Goal: Task Accomplishment & Management: Use online tool/utility

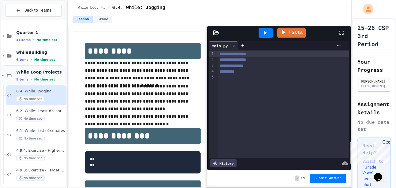
click at [6, 75] on icon at bounding box center [9, 75] width 7 height 5
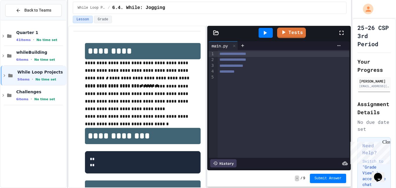
click at [6, 75] on icon at bounding box center [4, 75] width 5 height 5
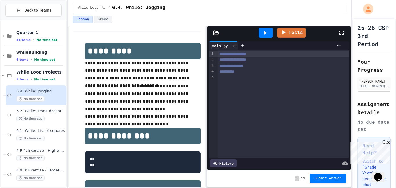
click at [250, 90] on div "**********" at bounding box center [284, 104] width 132 height 108
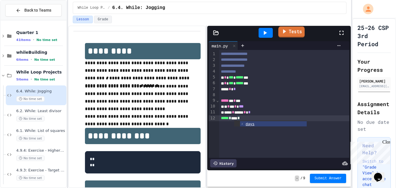
click at [288, 31] on link "Tests" at bounding box center [291, 31] width 26 height 11
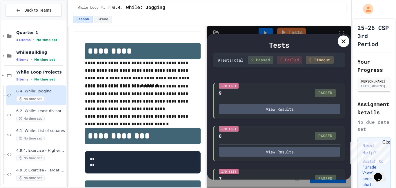
click at [343, 43] on icon at bounding box center [343, 41] width 7 height 7
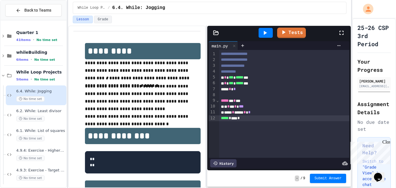
click at [266, 34] on icon at bounding box center [264, 32] width 7 height 7
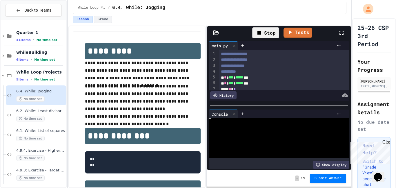
click at [298, 33] on link "Tests" at bounding box center [297, 33] width 29 height 10
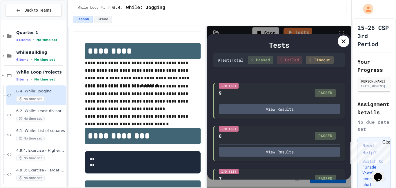
click at [341, 39] on icon at bounding box center [343, 41] width 7 height 7
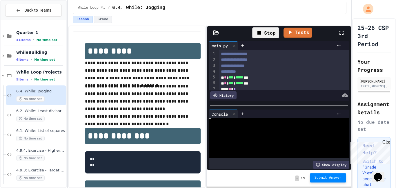
click at [324, 181] on button "Submit Answer" at bounding box center [328, 177] width 37 height 9
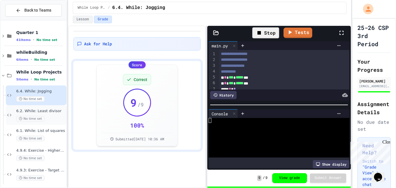
click at [50, 113] on span "6.2. While: Least divisor" at bounding box center [40, 110] width 49 height 5
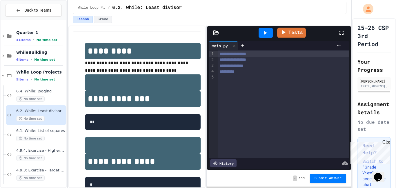
click at [247, 95] on div "**********" at bounding box center [284, 104] width 132 height 108
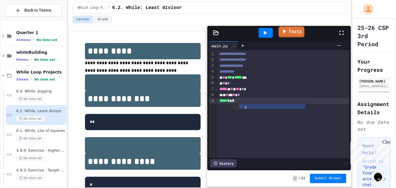
click at [289, 27] on link "Tests" at bounding box center [292, 31] width 26 height 11
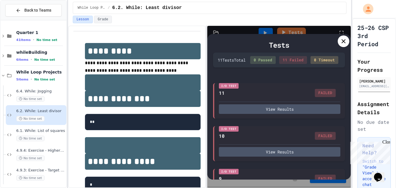
click at [347, 42] on div at bounding box center [344, 41] width 12 height 12
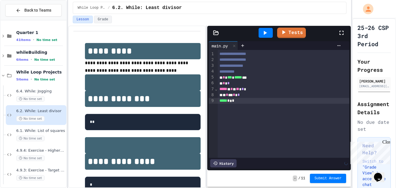
click at [266, 31] on icon at bounding box center [264, 32] width 7 height 7
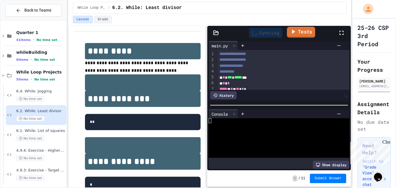
click at [300, 34] on link "Tests" at bounding box center [301, 32] width 28 height 11
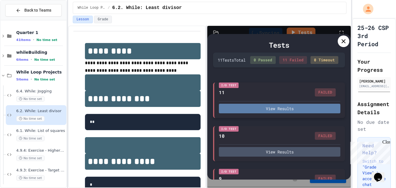
click at [305, 113] on button "View Results" at bounding box center [279, 108] width 121 height 10
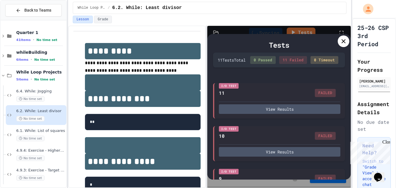
click at [344, 42] on icon at bounding box center [343, 41] width 7 height 7
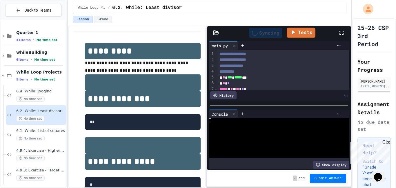
click at [234, 83] on div "* * *" at bounding box center [284, 83] width 132 height 6
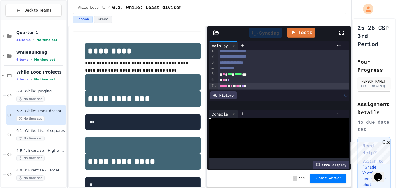
scroll to position [9, 0]
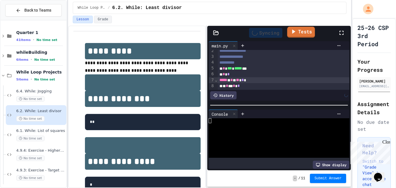
click at [296, 29] on icon at bounding box center [293, 31] width 7 height 7
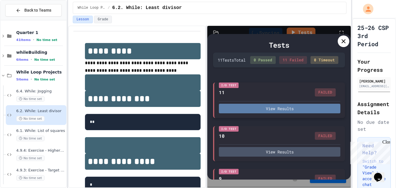
click at [272, 113] on button "View Results" at bounding box center [279, 108] width 121 height 10
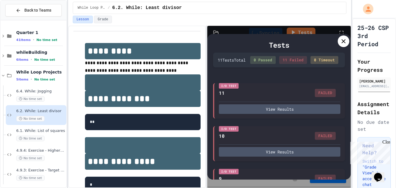
click at [261, 161] on div "I/O Test 10 FAILED View Results" at bounding box center [279, 142] width 132 height 35
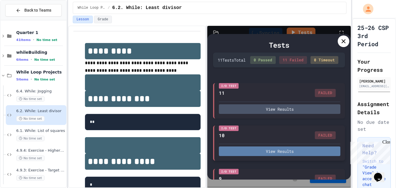
click at [260, 156] on button "View Results" at bounding box center [279, 151] width 121 height 10
type textarea "*"
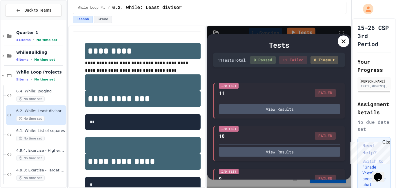
click at [346, 44] on icon at bounding box center [343, 41] width 7 height 7
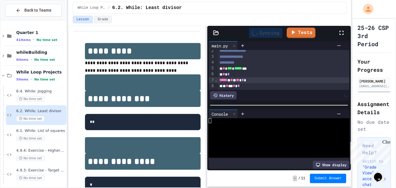
click at [266, 32] on div "Syncing" at bounding box center [265, 33] width 33 height 10
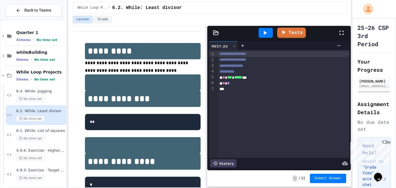
click at [233, 91] on div "***" at bounding box center [284, 89] width 132 height 6
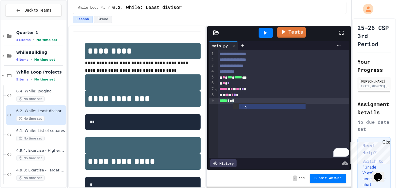
click at [287, 27] on link "Tests" at bounding box center [291, 32] width 29 height 11
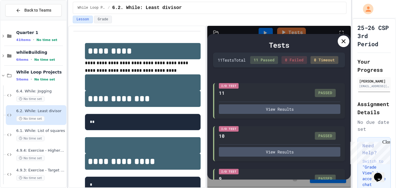
click at [340, 42] on icon at bounding box center [343, 41] width 7 height 7
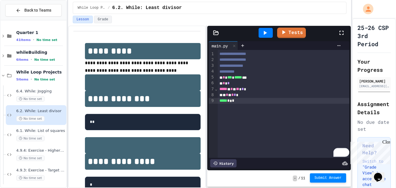
click at [328, 180] on button "Submit Answer" at bounding box center [328, 177] width 37 height 9
